Goal: Task Accomplishment & Management: Use online tool/utility

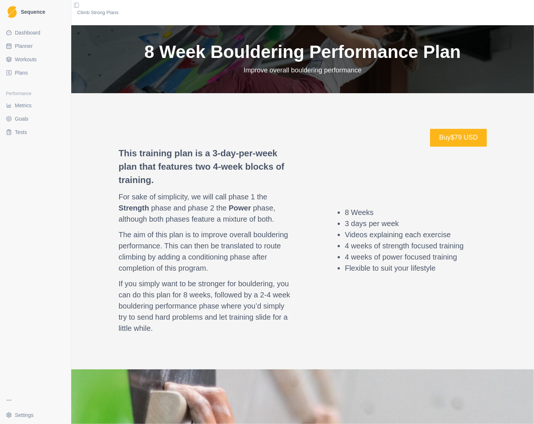
click at [26, 48] on span "Planner" at bounding box center [24, 45] width 18 height 7
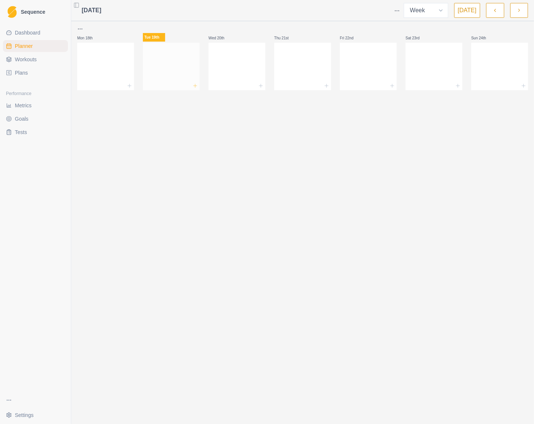
click at [197, 86] on icon at bounding box center [195, 86] width 6 height 6
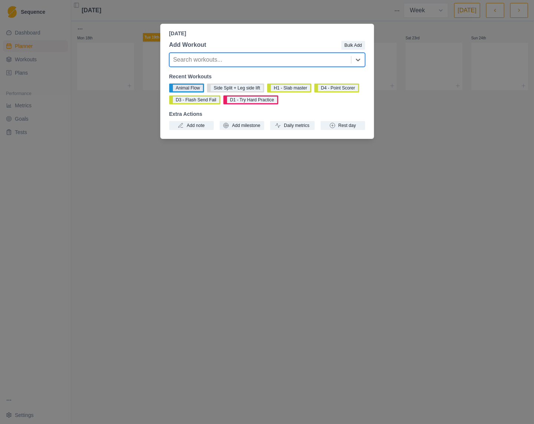
click at [189, 88] on button "Animal Flow" at bounding box center [186, 88] width 35 height 9
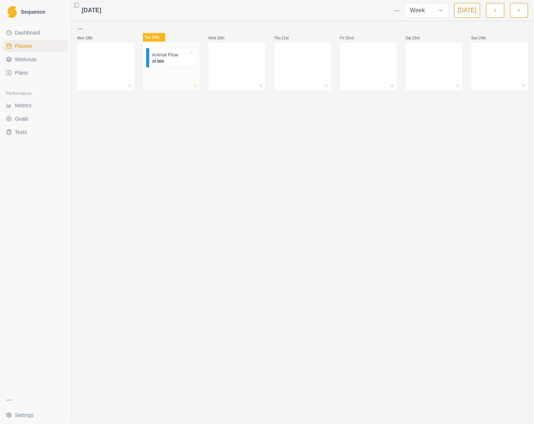
click at [194, 88] on icon at bounding box center [195, 86] width 6 height 6
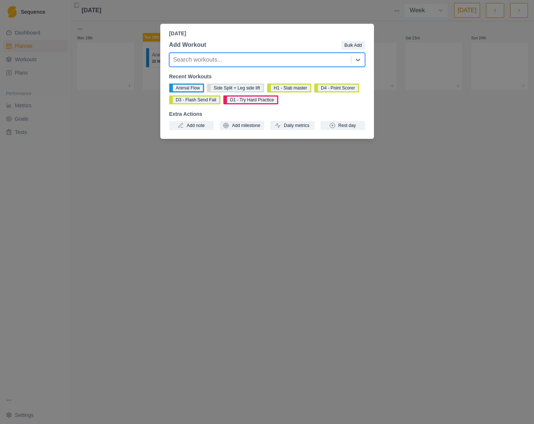
type input "f"
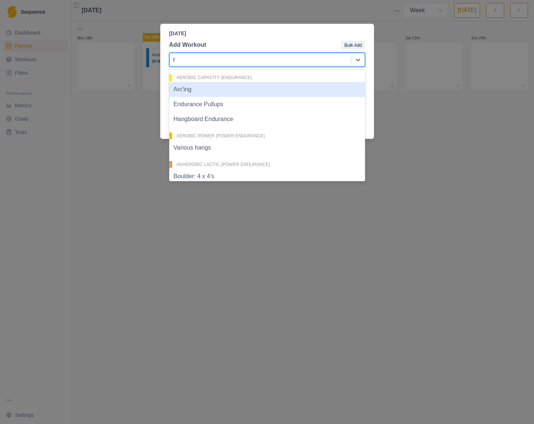
type input "r"
drag, startPoint x: 208, startPoint y: 60, endPoint x: 235, endPoint y: 43, distance: 32.0
click at [235, 43] on div at bounding box center [273, 44] width 135 height 9
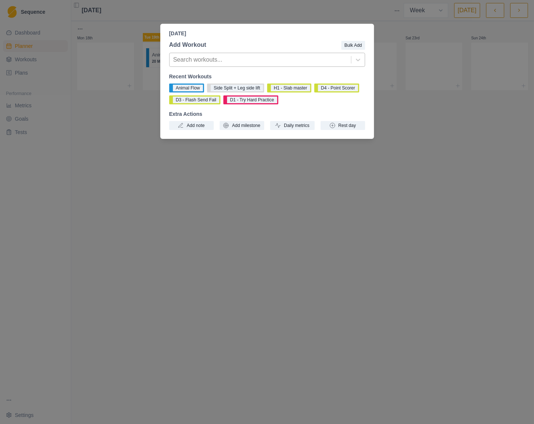
click at [222, 63] on div at bounding box center [260, 60] width 174 height 10
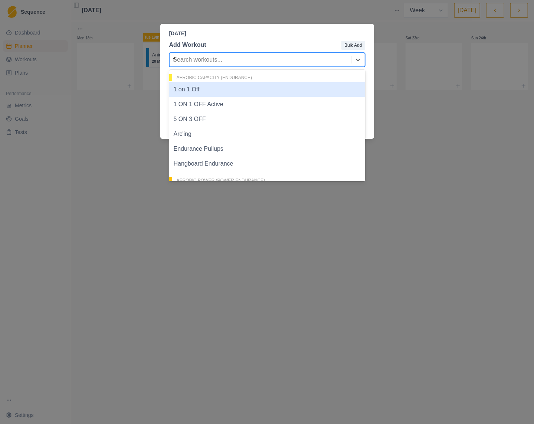
type input "fr"
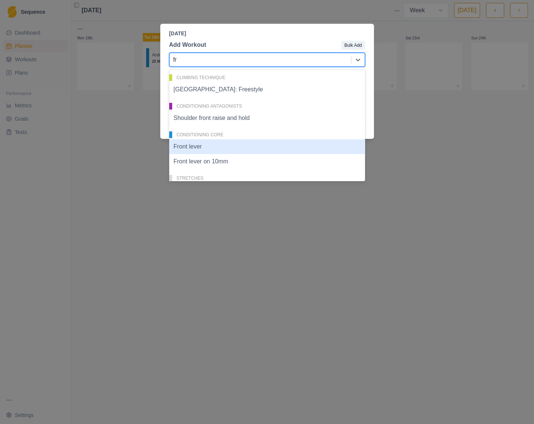
click at [208, 148] on div "Front lever" at bounding box center [267, 146] width 196 height 15
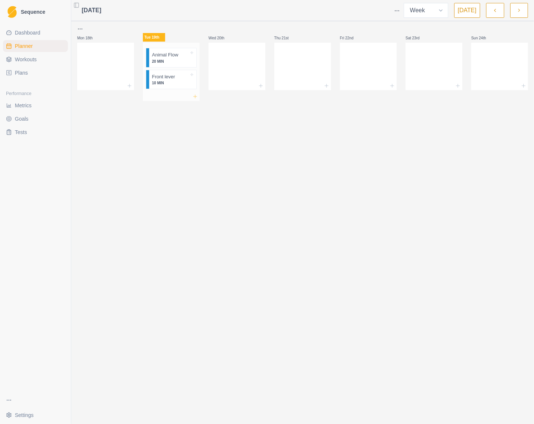
click at [195, 98] on line at bounding box center [195, 96] width 0 height 3
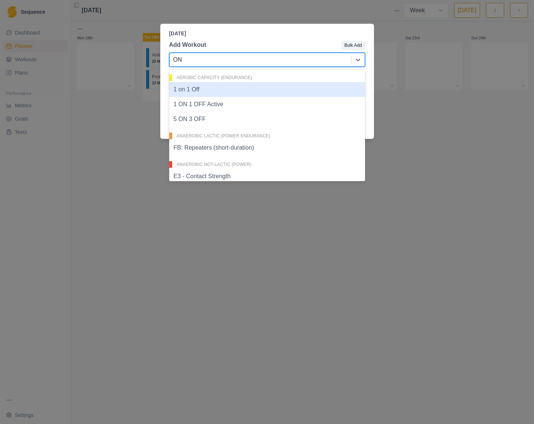
type input "ONe"
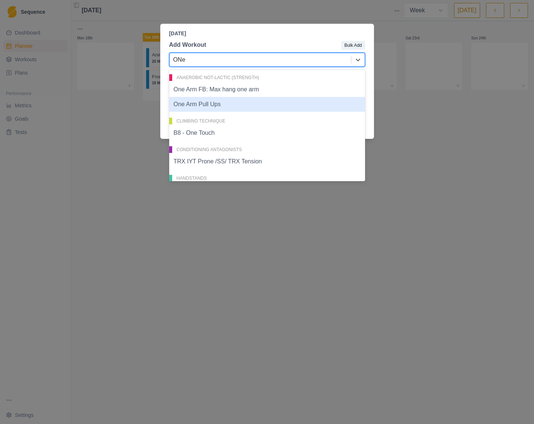
click at [223, 105] on div "One Arm Pull Ups" at bounding box center [267, 104] width 196 height 15
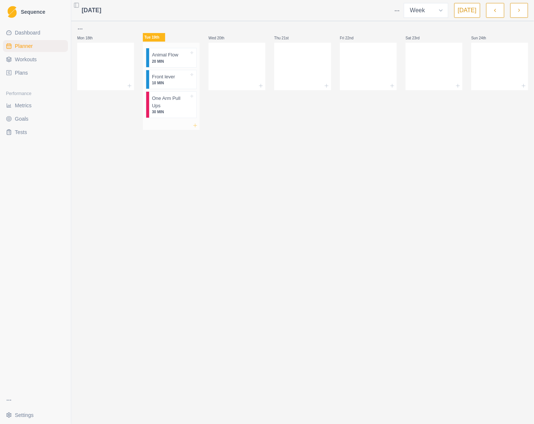
click at [198, 124] on icon at bounding box center [195, 126] width 6 height 6
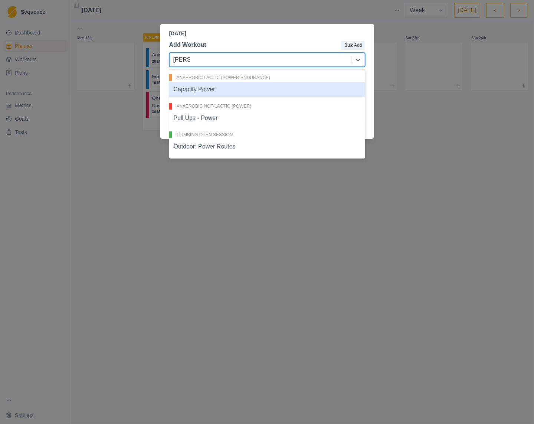
type input "Power"
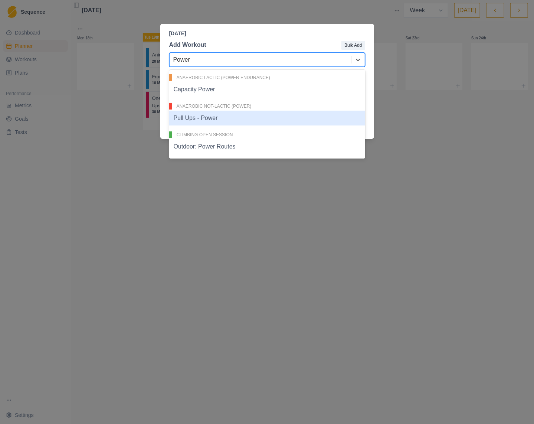
click at [206, 124] on div "Pull Ups - Power" at bounding box center [267, 118] width 196 height 15
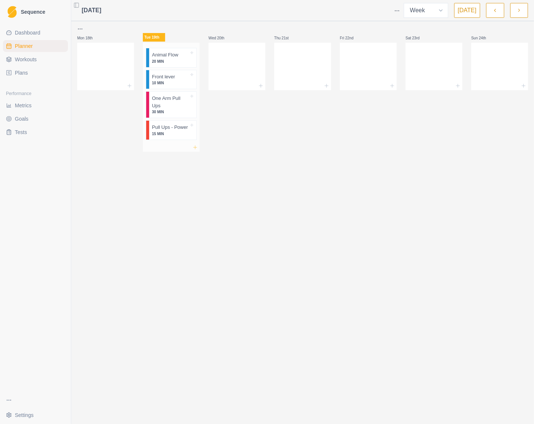
click at [195, 145] on icon at bounding box center [195, 147] width 6 height 6
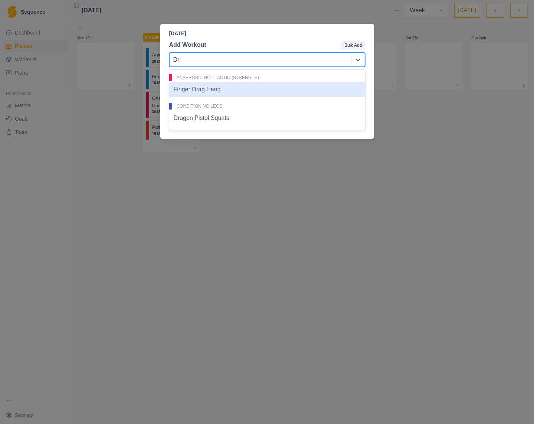
type input "Dra"
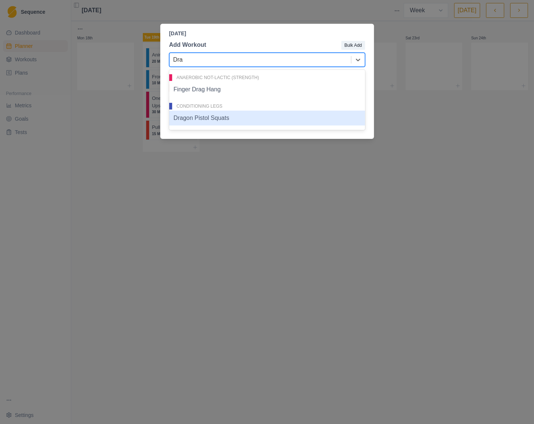
click at [219, 124] on div "Dragon Pistol Squats" at bounding box center [267, 118] width 196 height 15
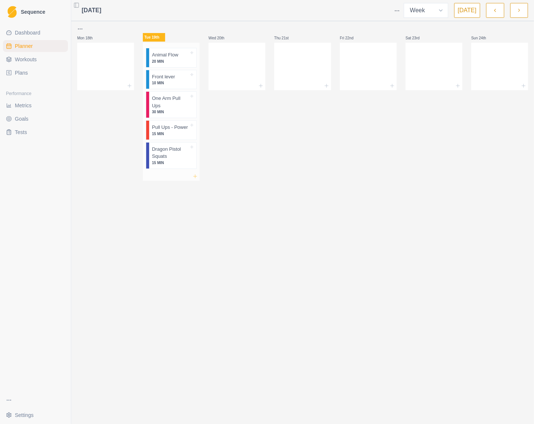
click at [195, 177] on icon at bounding box center [195, 176] width 6 height 6
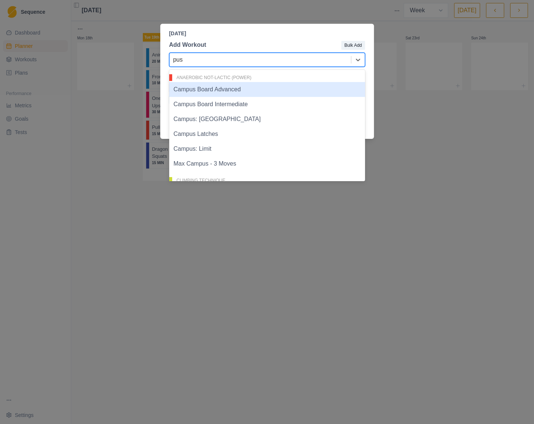
type input "push"
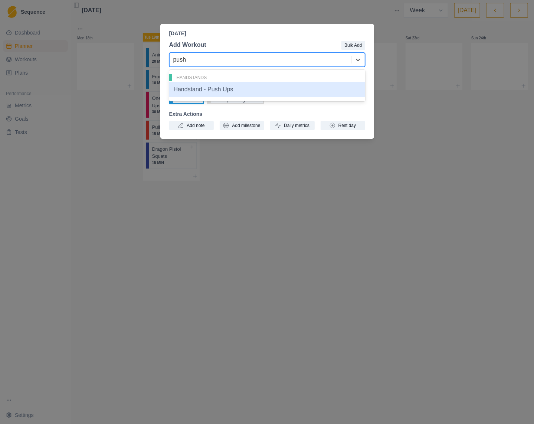
click at [222, 91] on div "Handstand - Push Ups" at bounding box center [267, 89] width 196 height 15
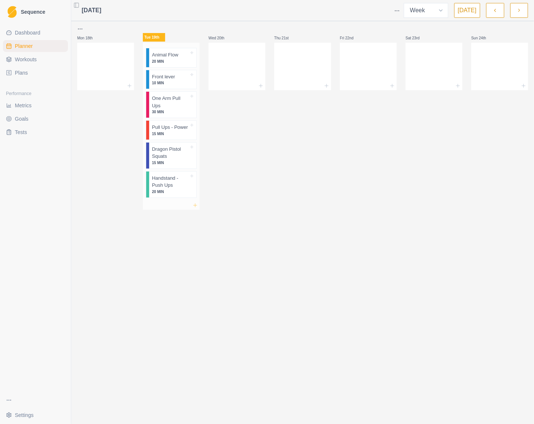
click at [196, 206] on icon at bounding box center [195, 205] width 6 height 6
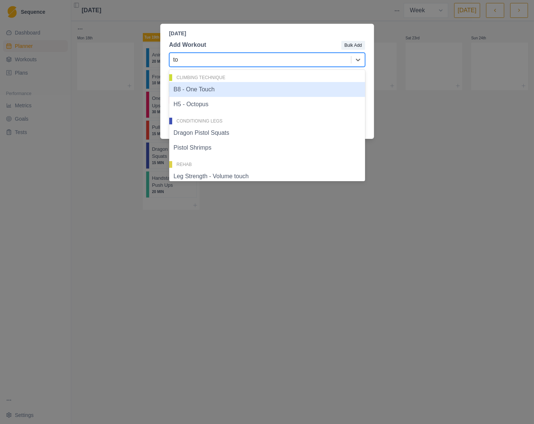
type input "t"
type input "core"
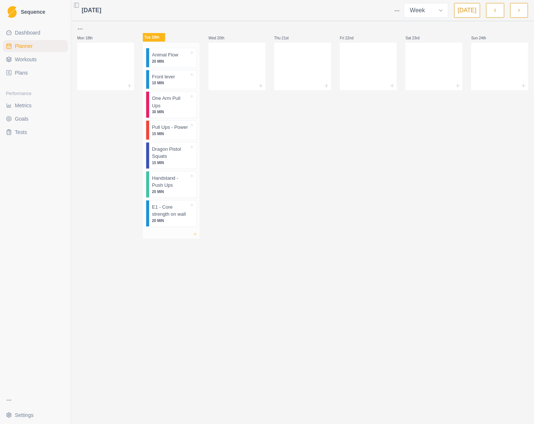
click at [195, 234] on line at bounding box center [194, 234] width 3 height 0
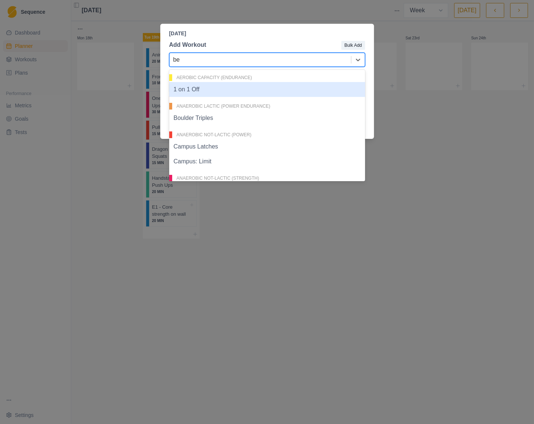
type input "ben"
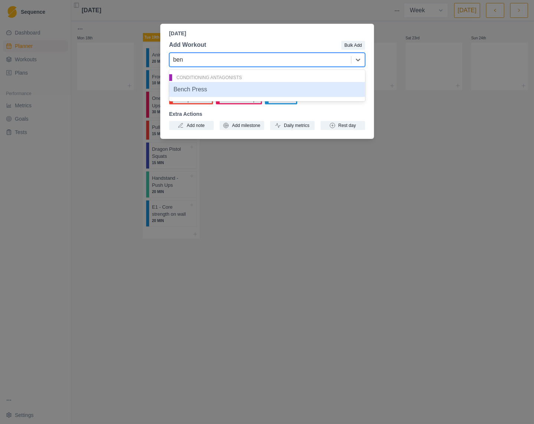
click at [213, 92] on div "Bench Press" at bounding box center [267, 89] width 196 height 15
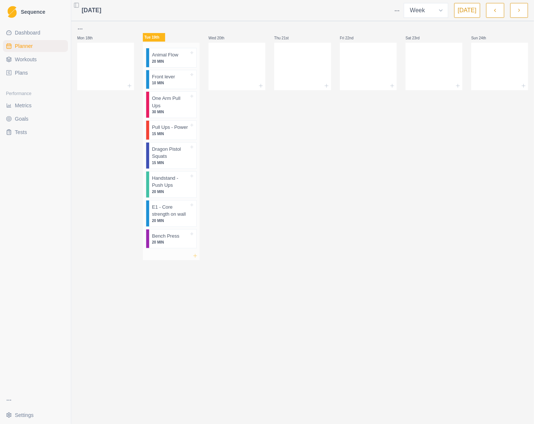
click at [198, 255] on icon at bounding box center [195, 256] width 6 height 6
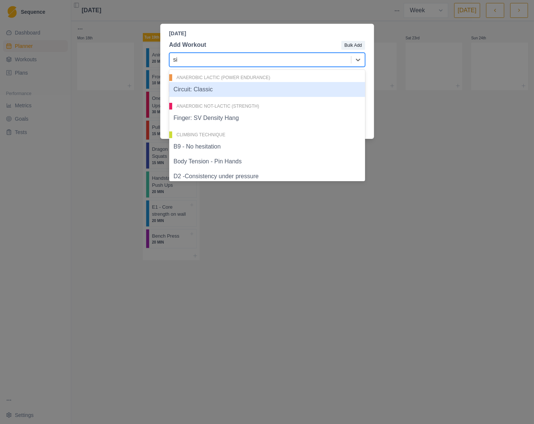
type input "sid"
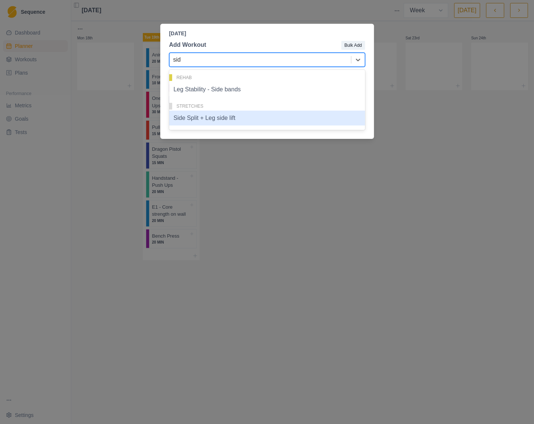
click at [222, 123] on div "Side Split + Leg side lift" at bounding box center [267, 118] width 196 height 15
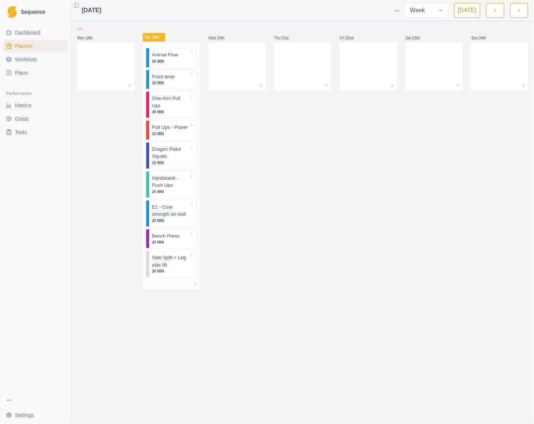
click at [196, 284] on icon at bounding box center [195, 285] width 6 height 6
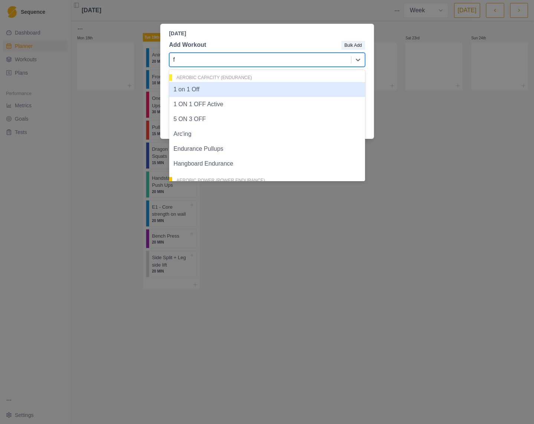
type input "fr"
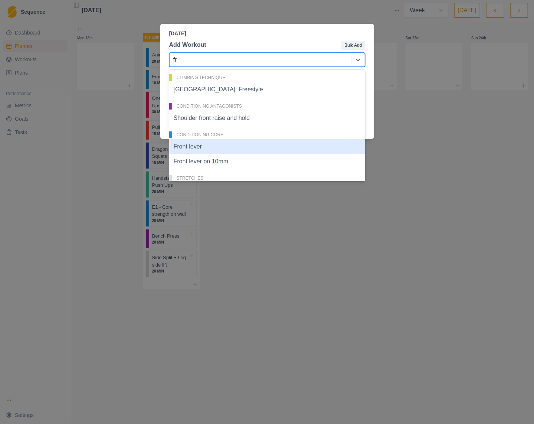
scroll to position [21, 0]
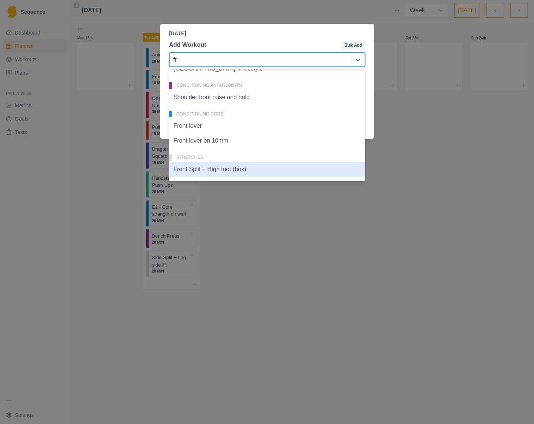
click at [221, 179] on div "Stretches Front Split + High foot (box)" at bounding box center [267, 165] width 196 height 29
click at [224, 172] on div "Front Split + High foot (box)" at bounding box center [267, 169] width 196 height 15
